Goal: Task Accomplishment & Management: Manage account settings

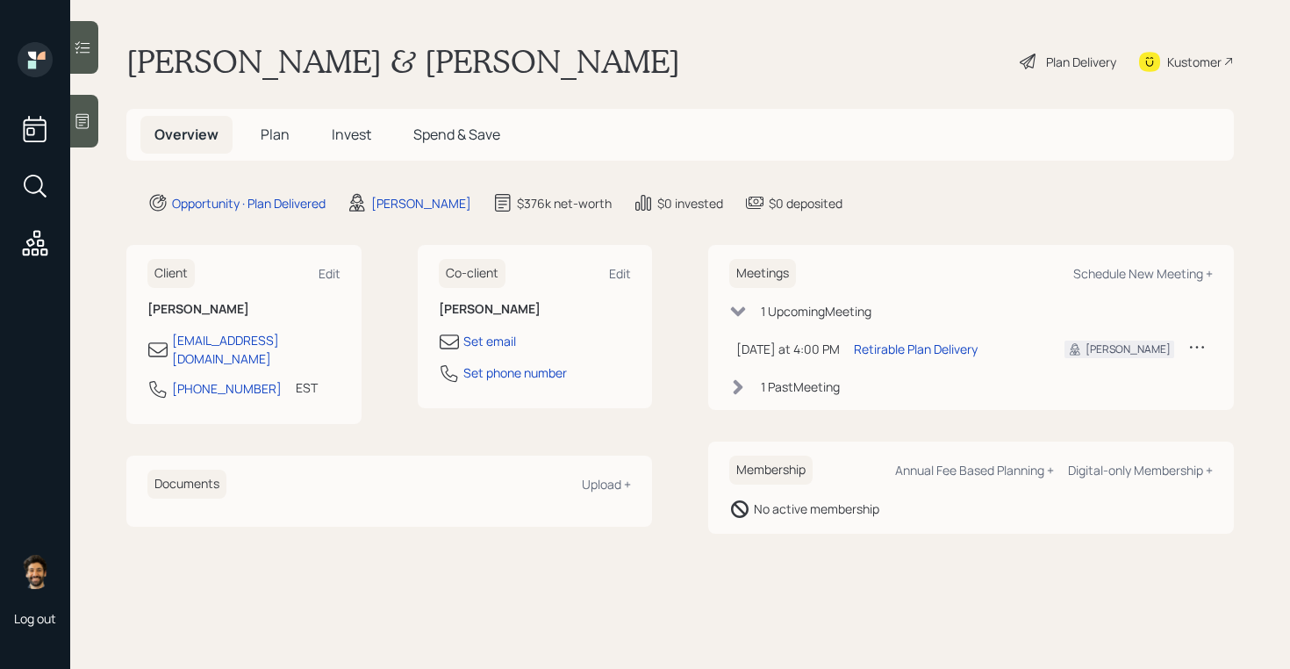
click at [1083, 51] on div "Plan Delivery" at bounding box center [1068, 61] width 100 height 39
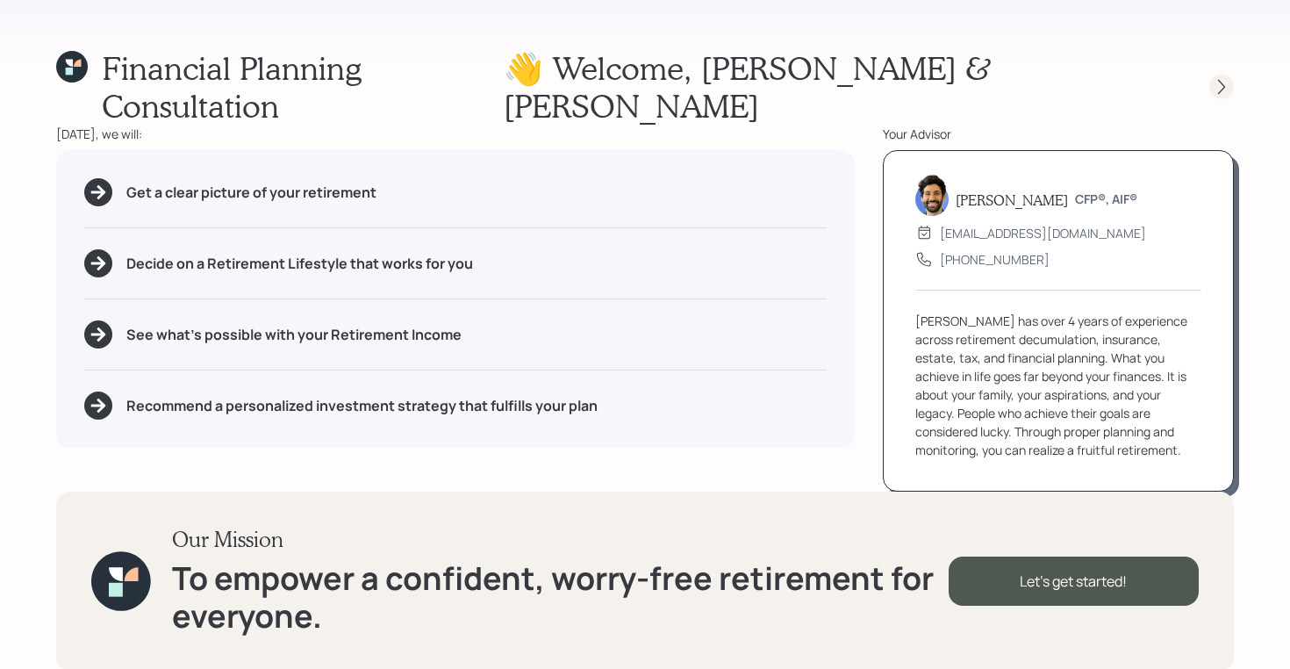
click at [1219, 80] on icon at bounding box center [1221, 87] width 7 height 15
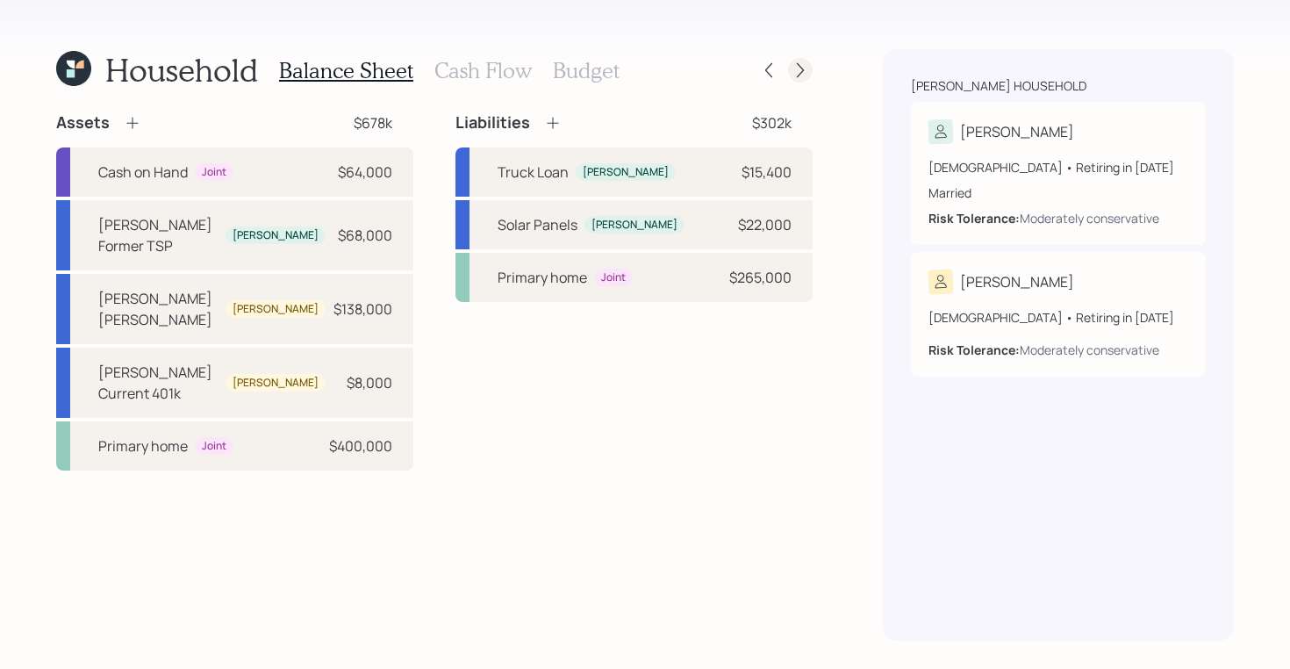
click at [806, 68] on icon at bounding box center [801, 70] width 18 height 18
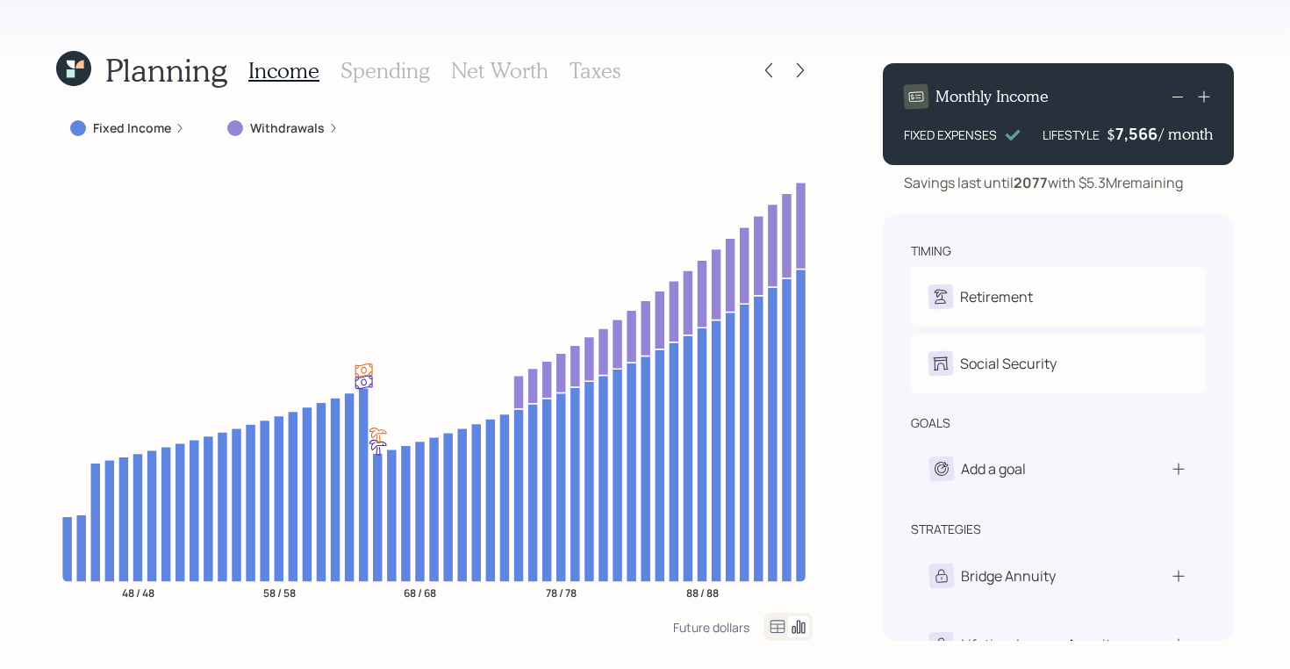
click at [806, 68] on icon at bounding box center [801, 70] width 18 height 18
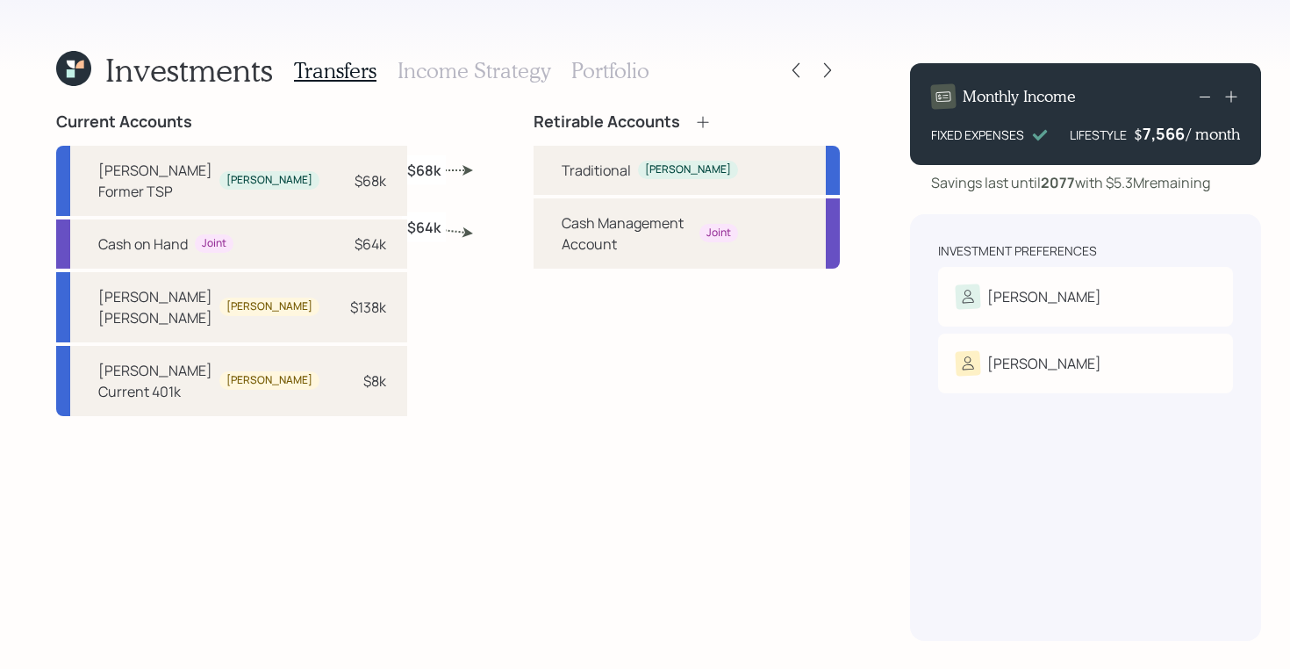
click at [819, 68] on icon at bounding box center [828, 70] width 18 height 18
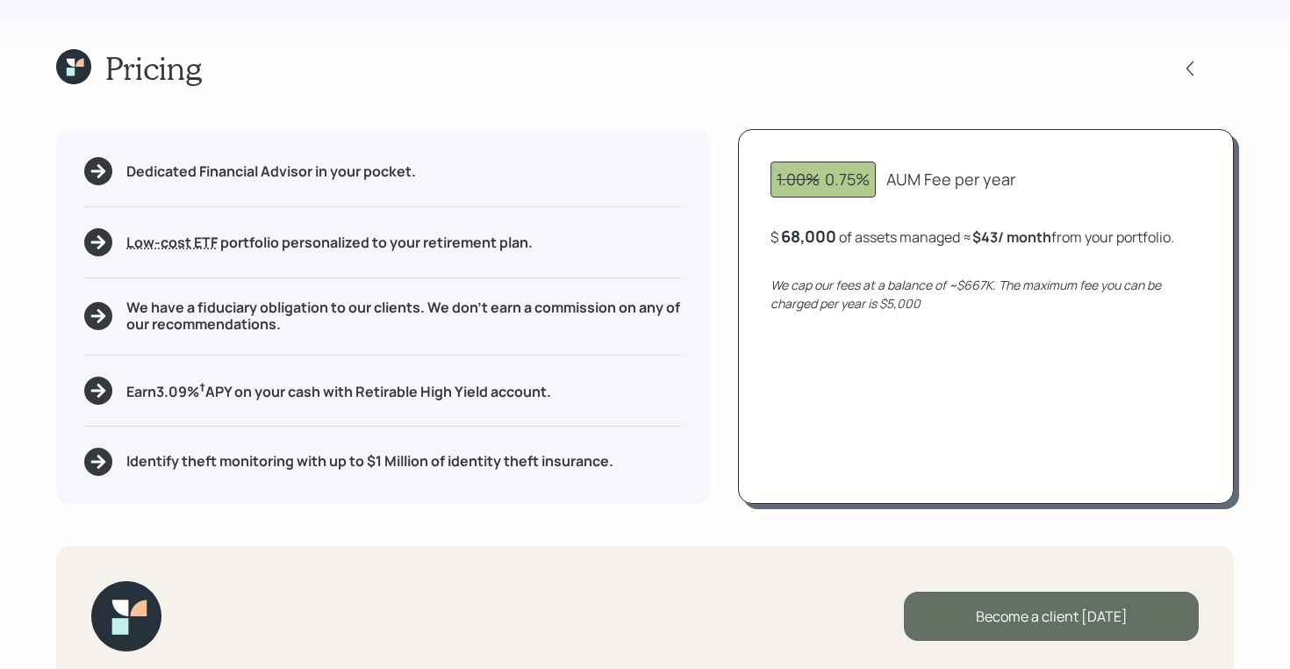
click at [1004, 627] on div "Become a client today" at bounding box center [1051, 615] width 295 height 49
click at [992, 598] on div "Go to Altruist" at bounding box center [1051, 615] width 295 height 49
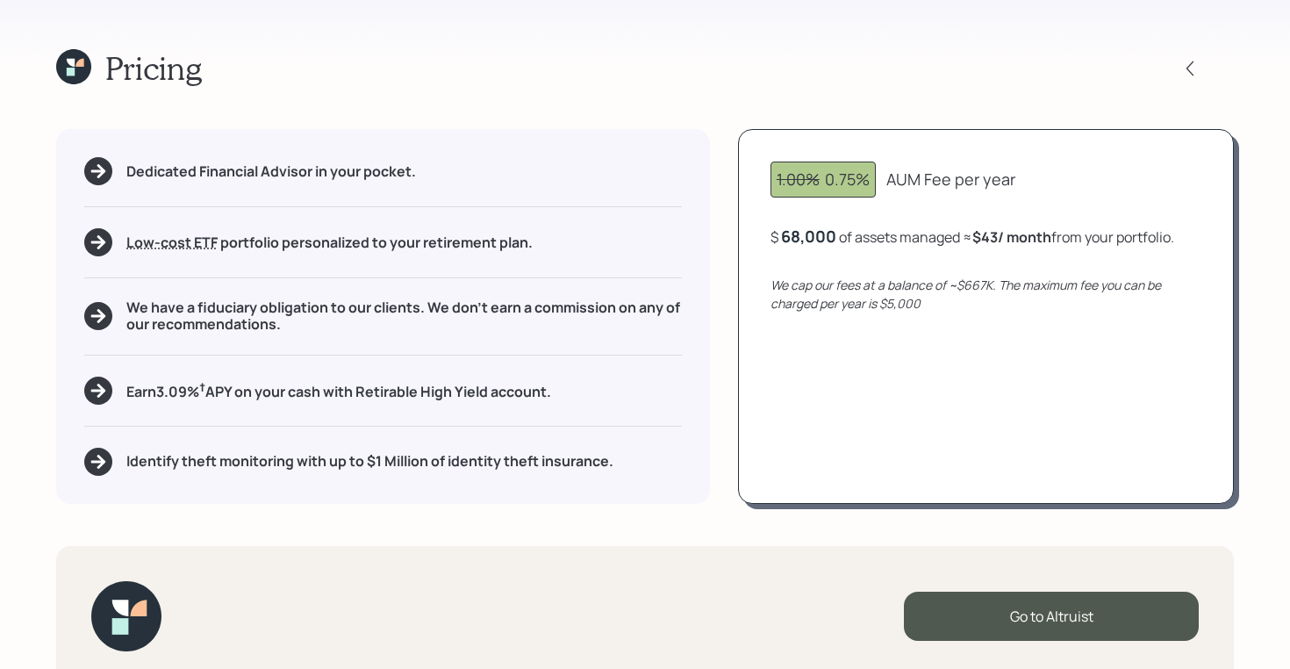
click at [68, 68] on icon at bounding box center [71, 72] width 8 height 8
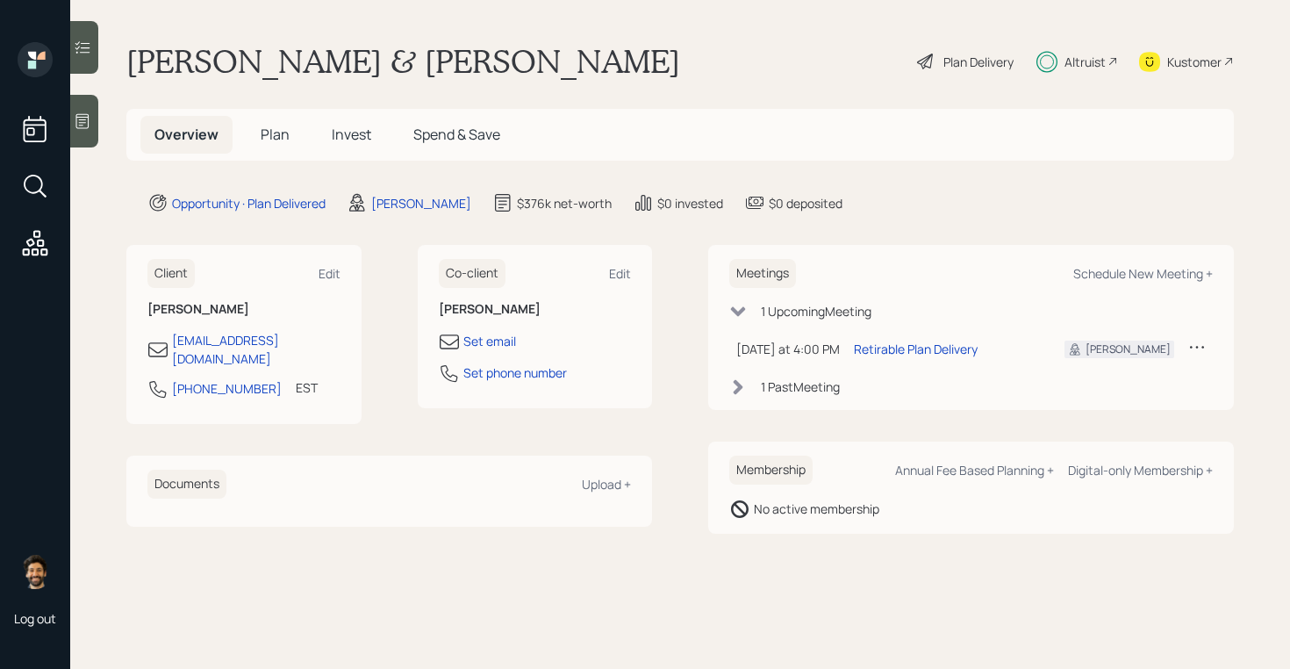
click at [274, 129] on span "Plan" at bounding box center [275, 134] width 29 height 19
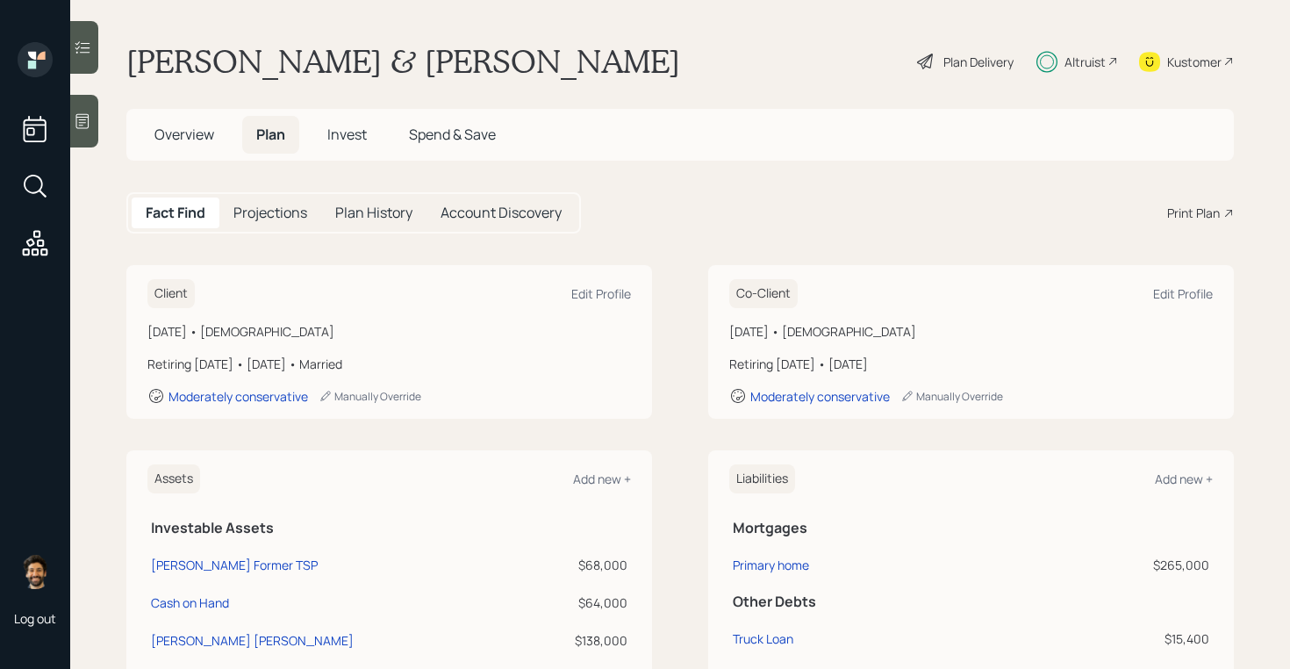
click at [963, 60] on div "Plan Delivery" at bounding box center [978, 62] width 70 height 18
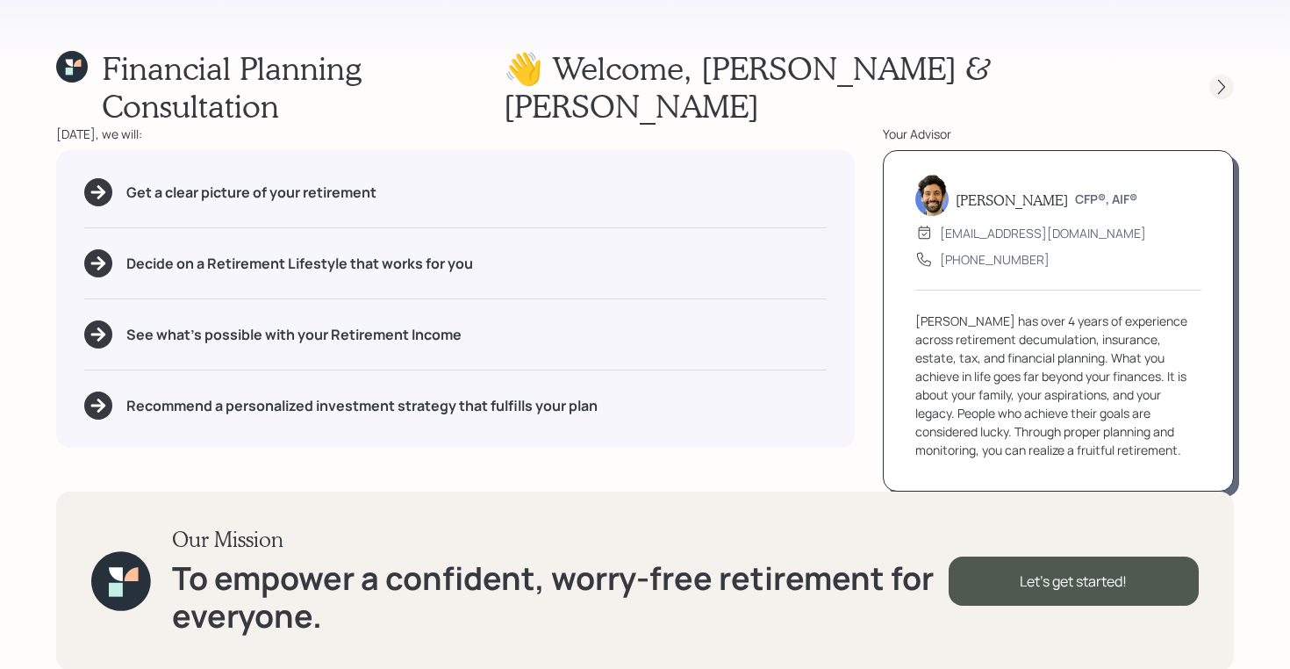
click at [1213, 78] on icon at bounding box center [1222, 87] width 18 height 18
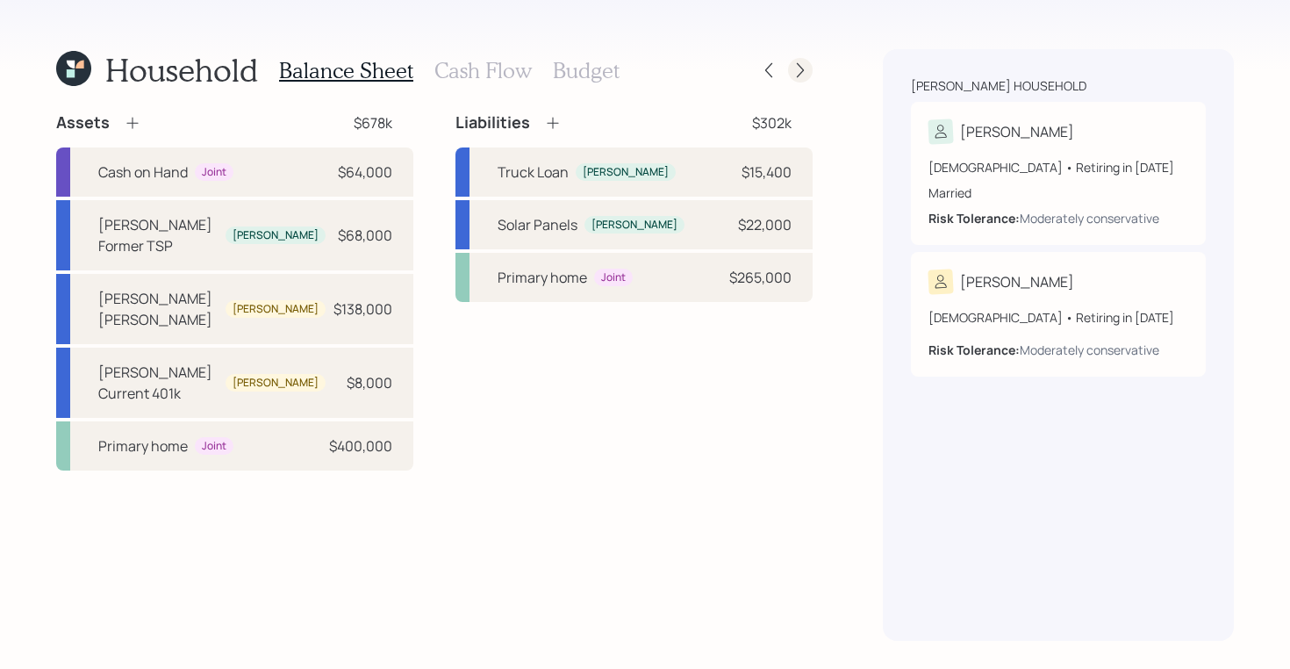
click at [792, 68] on icon at bounding box center [801, 70] width 18 height 18
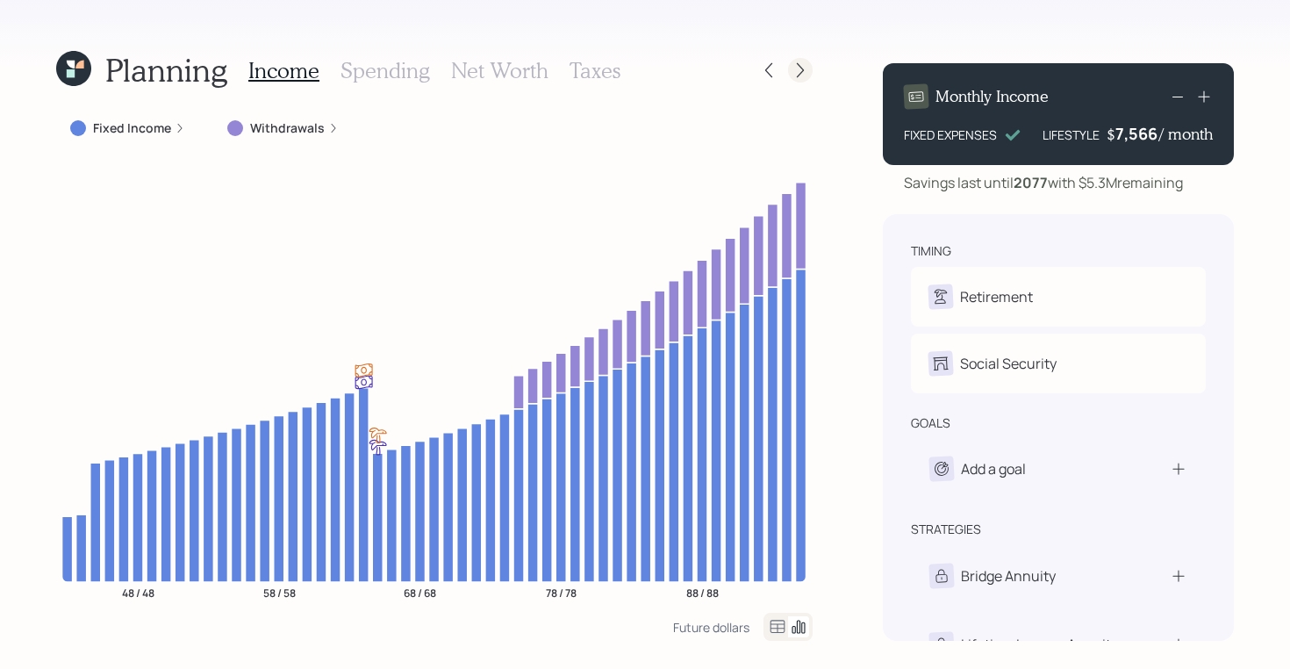
click at [806, 64] on icon at bounding box center [801, 70] width 18 height 18
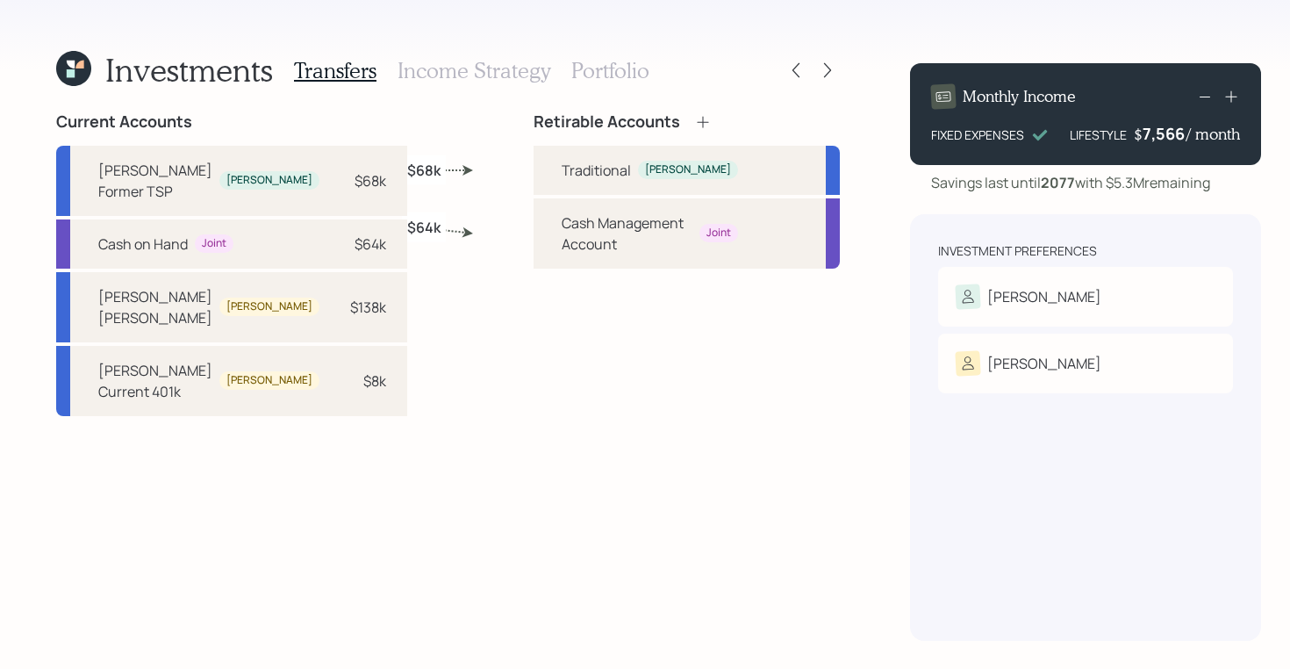
click at [819, 64] on icon at bounding box center [828, 70] width 18 height 18
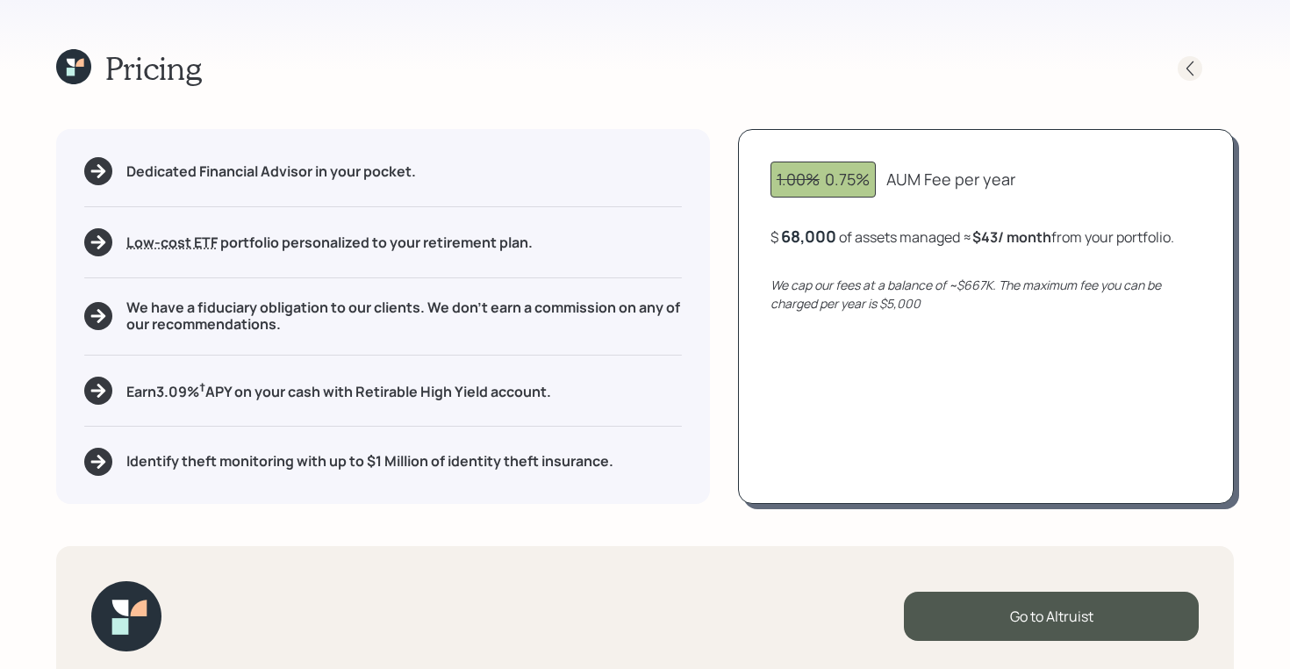
click at [1185, 71] on icon at bounding box center [1190, 69] width 18 height 18
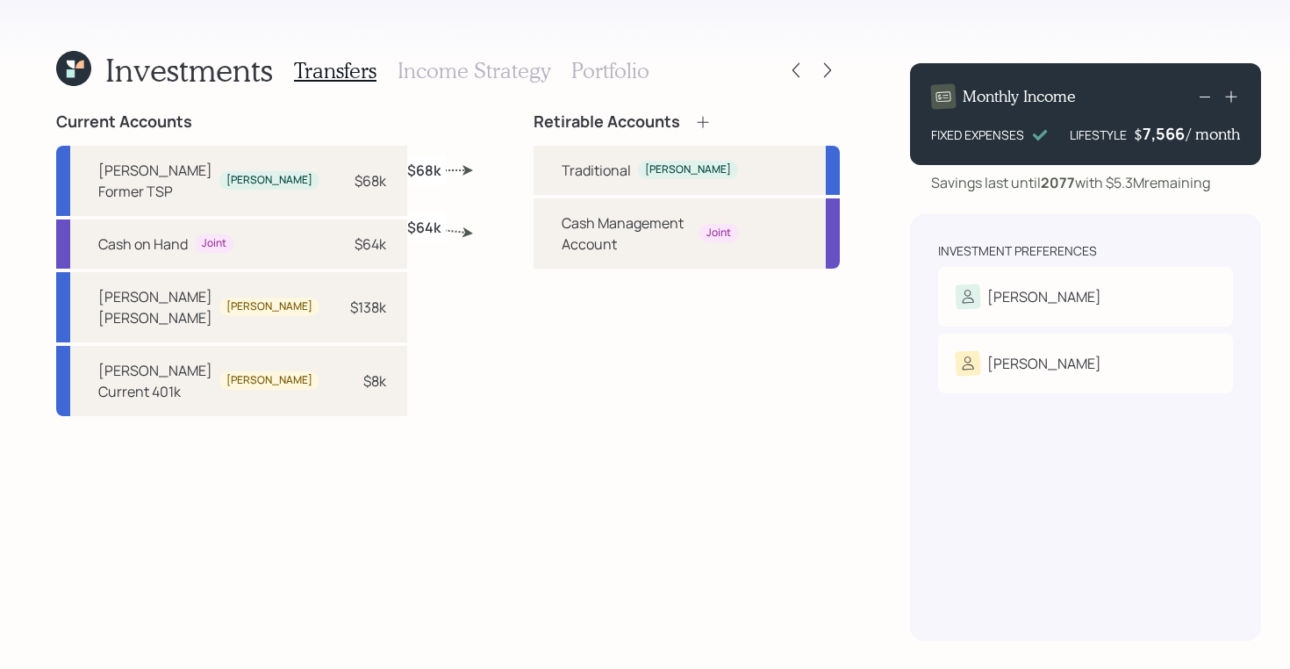
click at [605, 68] on h3 "Portfolio" at bounding box center [610, 70] width 78 height 25
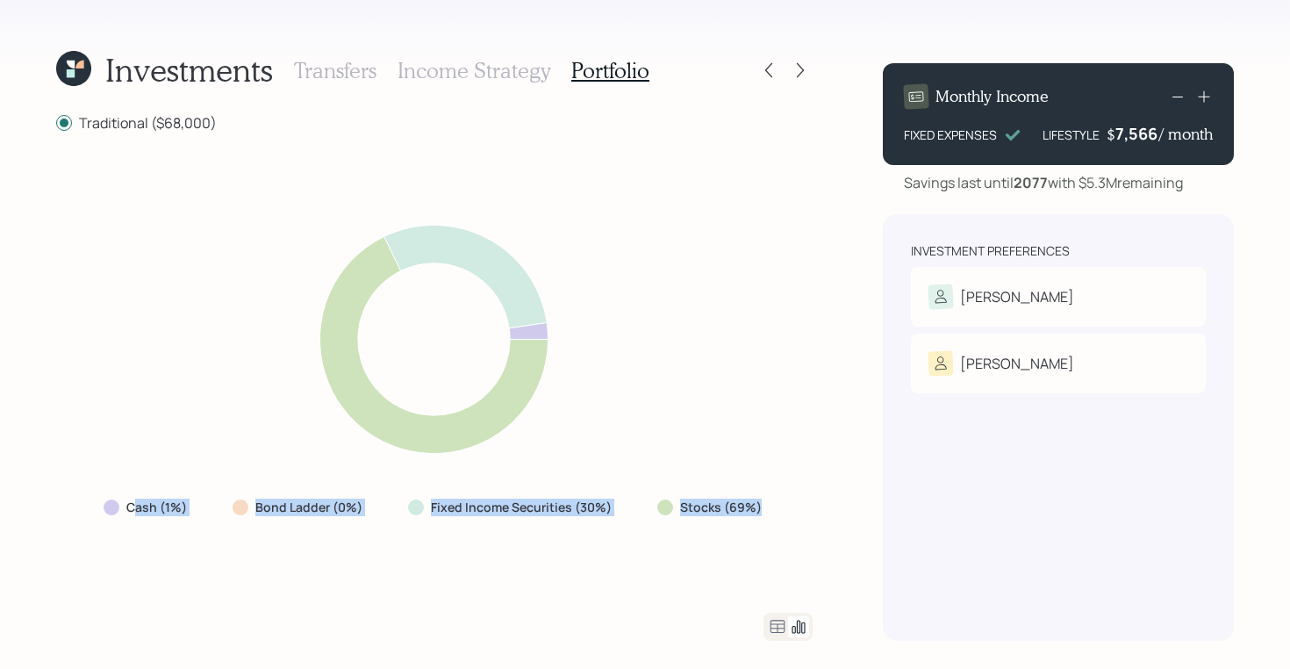
drag, startPoint x: 760, startPoint y: 511, endPoint x: 136, endPoint y: 499, distance: 624.0
click at [136, 499] on div "Cash (1%) Bond Ladder (0%) Fixed Income Securities (30%) Stocks (69%)" at bounding box center [435, 507] width 690 height 32
click at [129, 476] on div "Cash (1%) Bond Ladder (0%) Fixed Income Securities (30%) Stocks (69%)" at bounding box center [434, 373] width 756 height 438
drag, startPoint x: 762, startPoint y: 501, endPoint x: 431, endPoint y: 506, distance: 330.9
click at [431, 506] on div "Cash (1%) Bond Ladder (0%) Fixed Income Securities (30%) Stocks (69%)" at bounding box center [435, 507] width 690 height 32
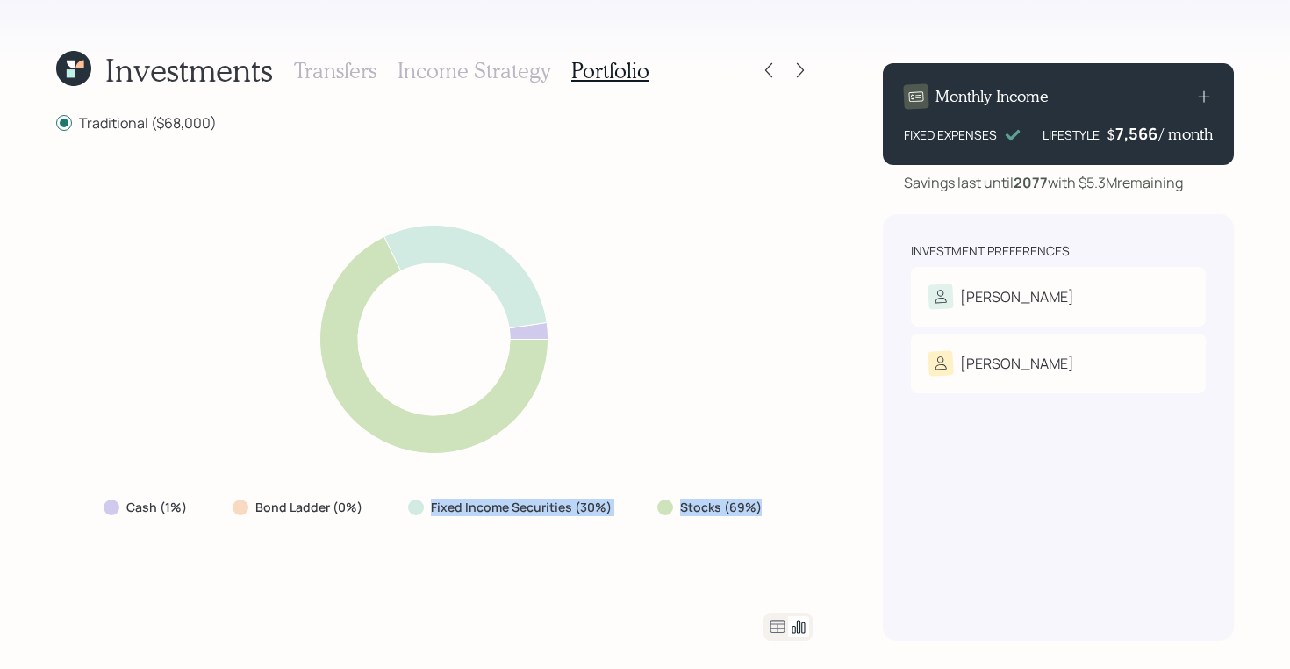
click at [700, 459] on div "Cash (1%) Bond Ladder (0%) Fixed Income Securities (30%) Stocks (69%)" at bounding box center [434, 373] width 756 height 438
drag, startPoint x: 756, startPoint y: 509, endPoint x: 660, endPoint y: 509, distance: 95.6
click at [660, 509] on div "Stocks (69%)" at bounding box center [711, 507] width 108 height 18
click at [660, 509] on div at bounding box center [665, 507] width 16 height 16
click at [777, 627] on icon at bounding box center [777, 626] width 21 height 21
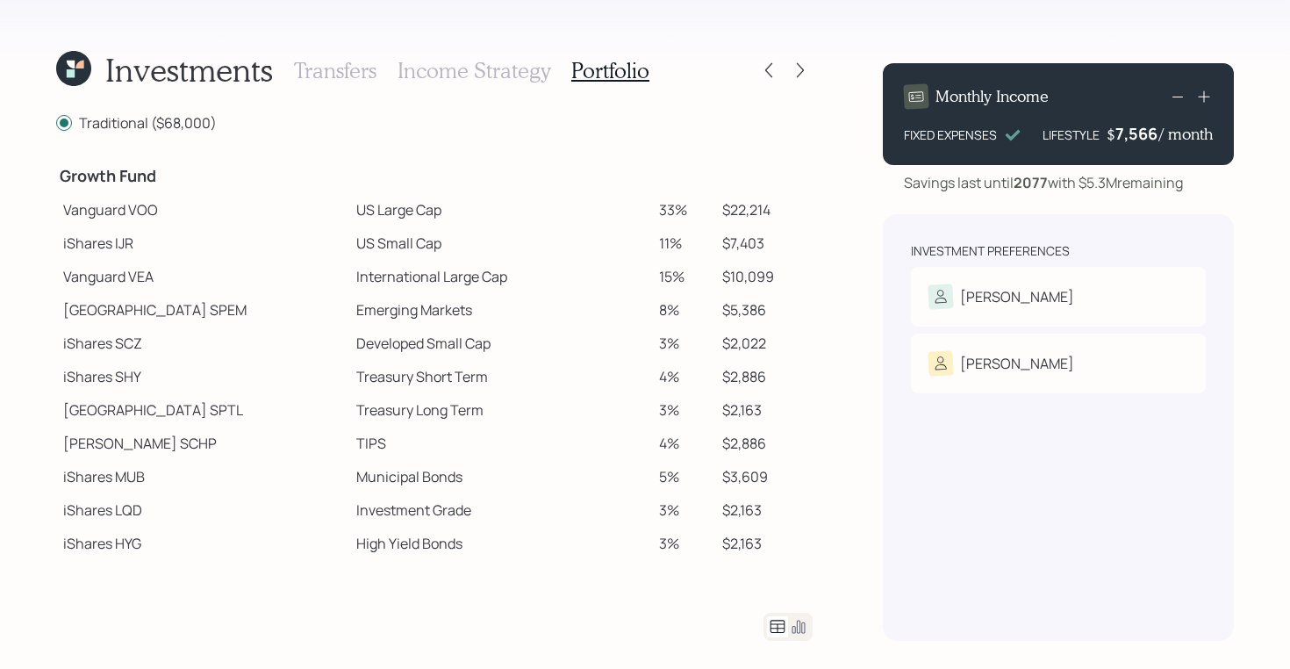
scroll to position [314, 0]
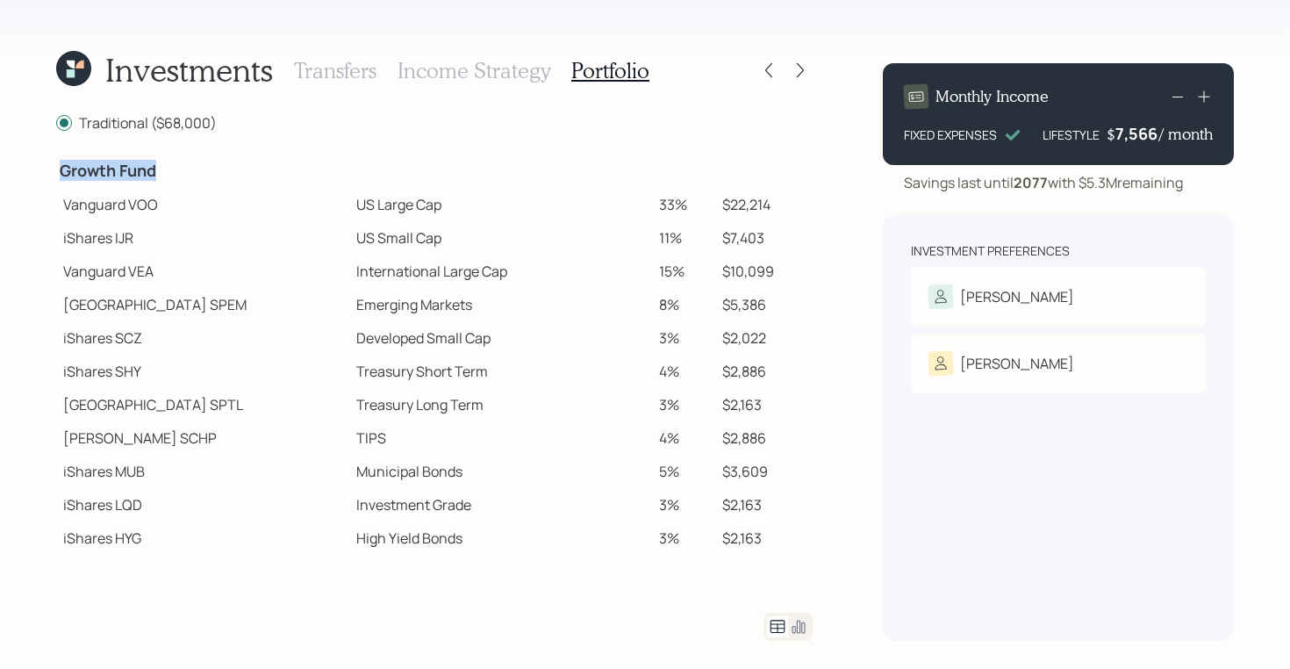
drag, startPoint x: 59, startPoint y: 176, endPoint x: 165, endPoint y: 176, distance: 106.2
click at [165, 176] on h4 "Growth Fund" at bounding box center [203, 170] width 286 height 19
drag, startPoint x: 67, startPoint y: 205, endPoint x: 145, endPoint y: 217, distance: 78.9
click at [145, 217] on td "Vanguard VOO" at bounding box center [202, 204] width 293 height 33
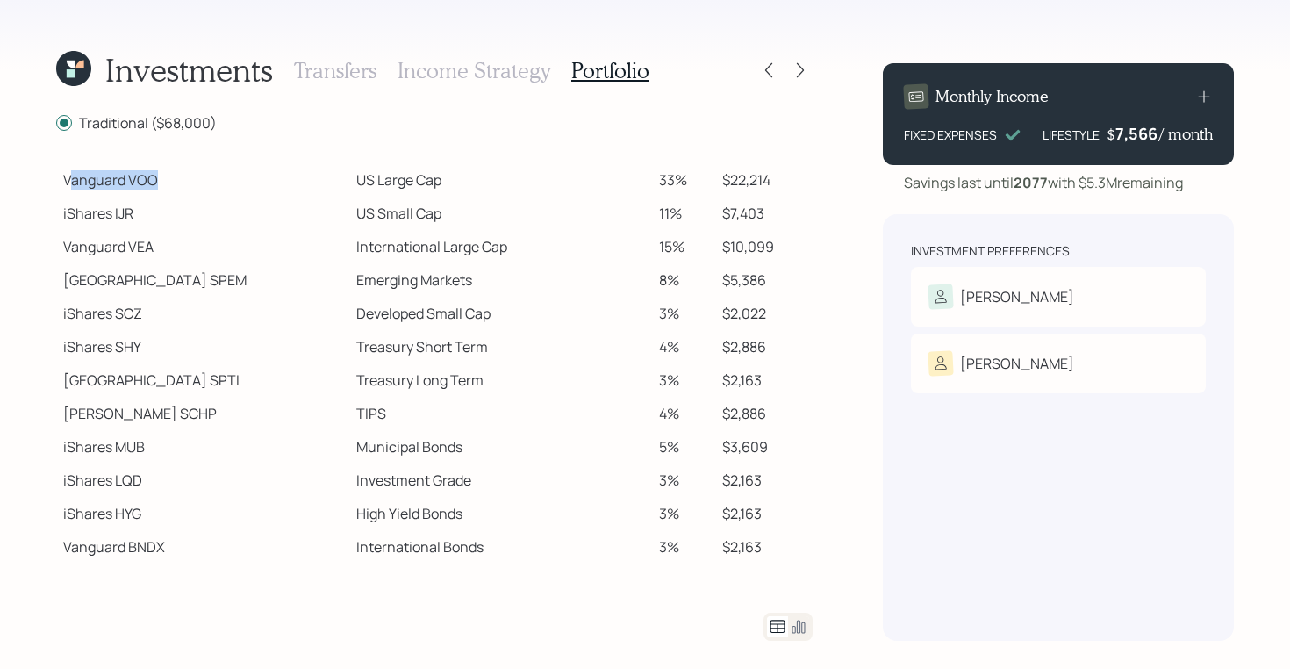
scroll to position [326, 0]
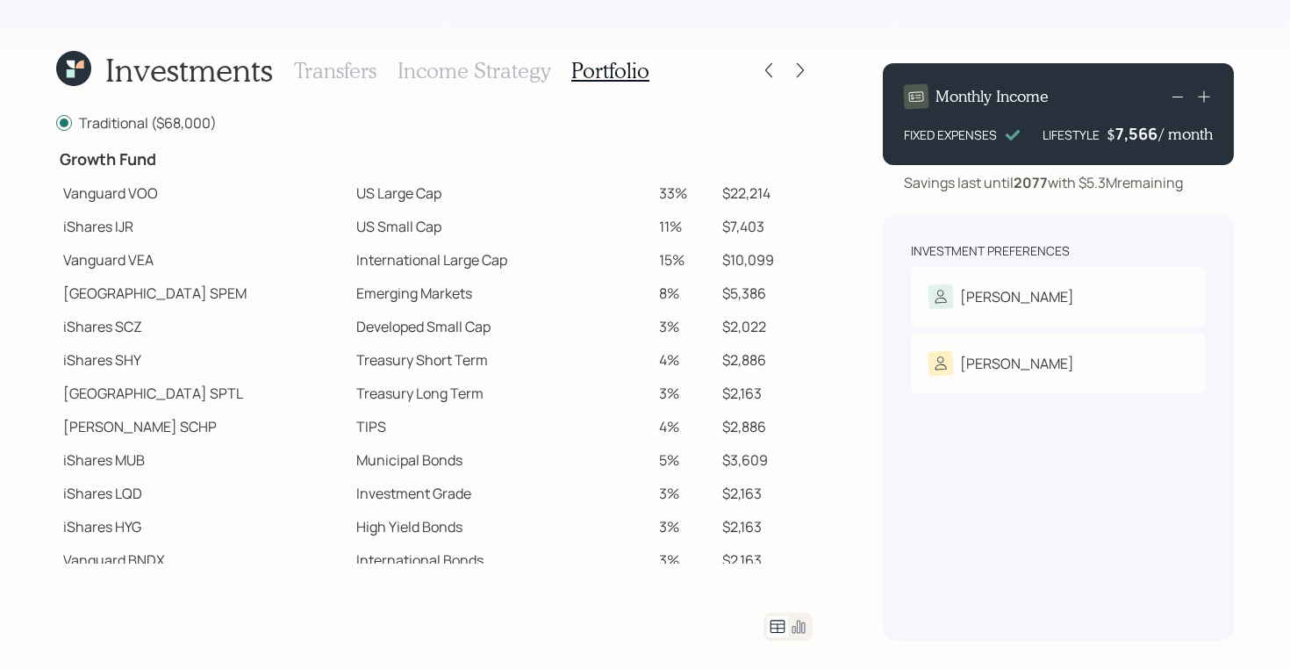
click at [73, 67] on icon at bounding box center [71, 65] width 8 height 8
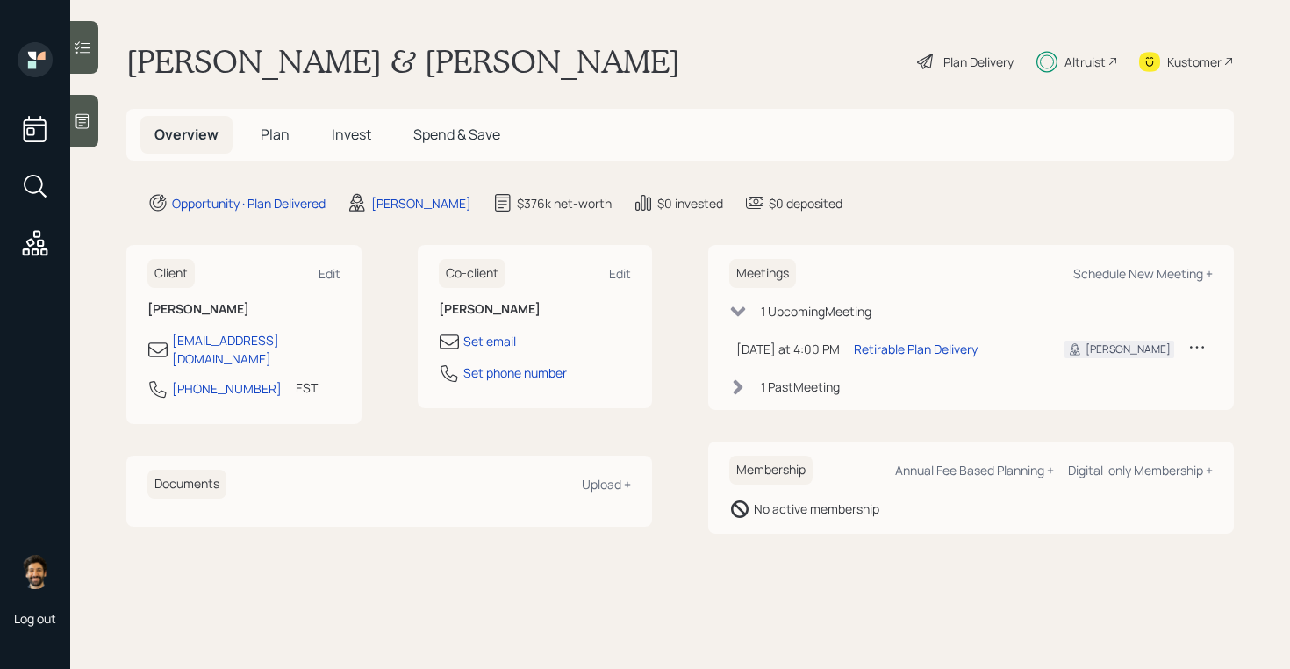
click at [267, 135] on span "Plan" at bounding box center [275, 134] width 29 height 19
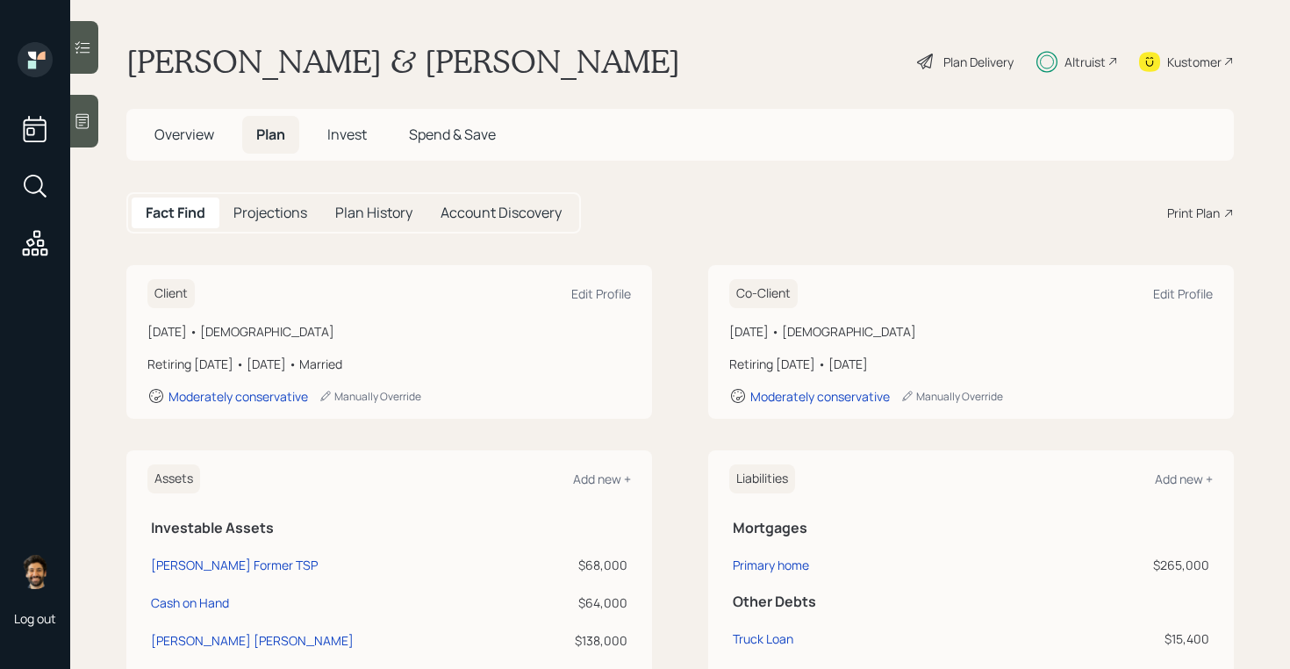
click at [1173, 68] on div "Kustomer" at bounding box center [1194, 62] width 54 height 18
